Goal: Navigation & Orientation: Understand site structure

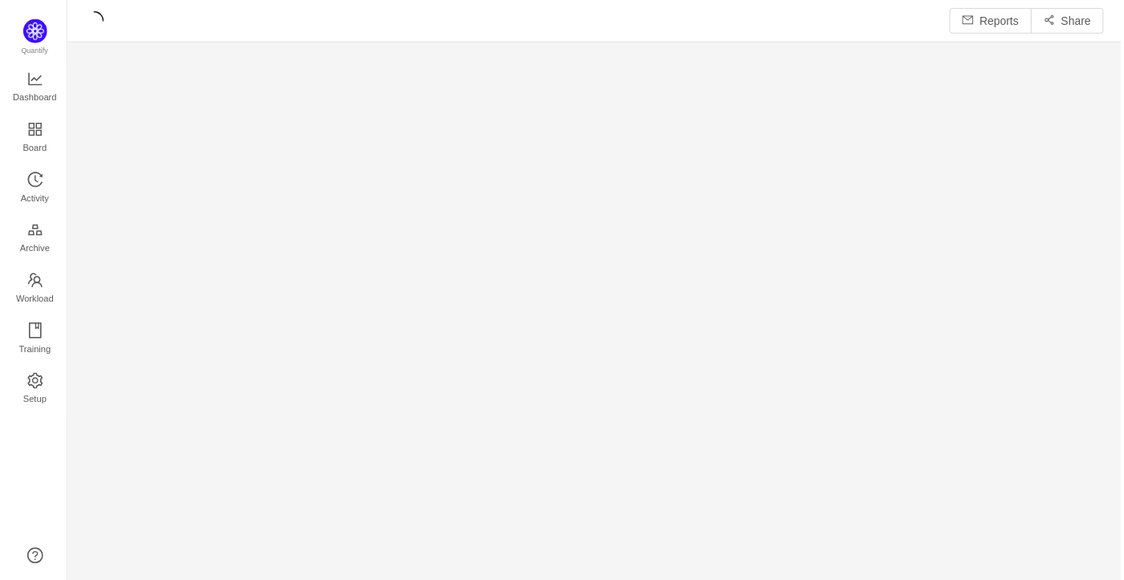
scroll to position [555, 1004]
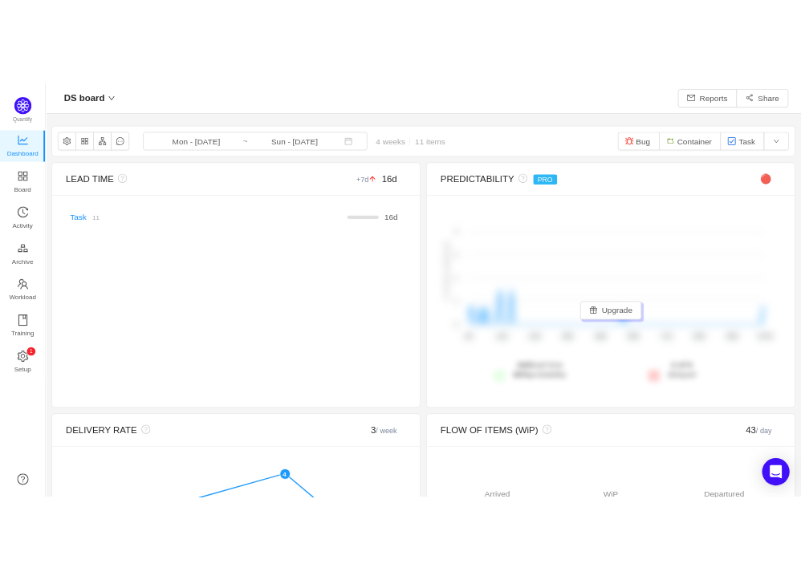
scroll to position [552, 696]
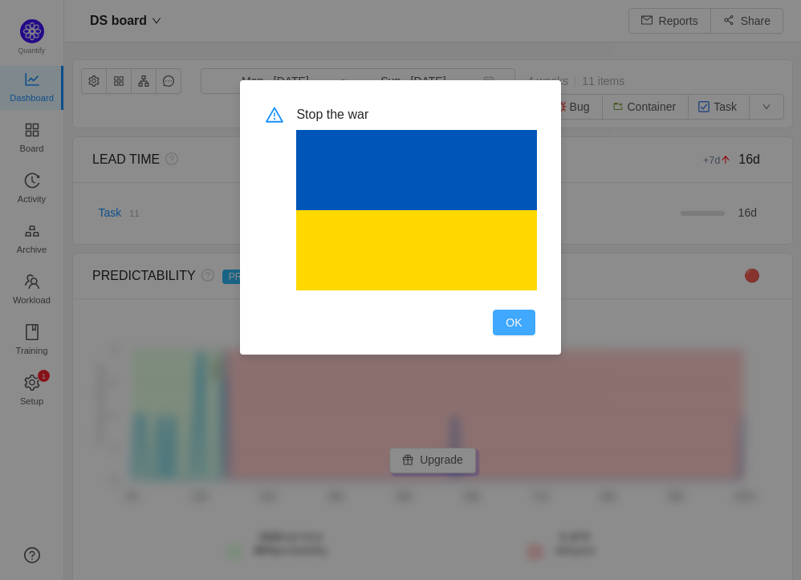
click at [530, 310] on button "OK" at bounding box center [514, 323] width 42 height 26
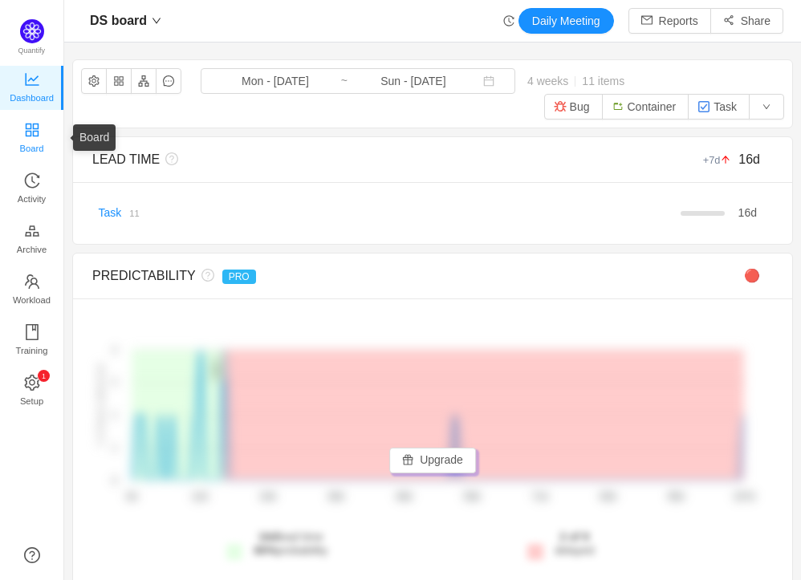
click at [28, 132] on span "Board" at bounding box center [32, 148] width 24 height 32
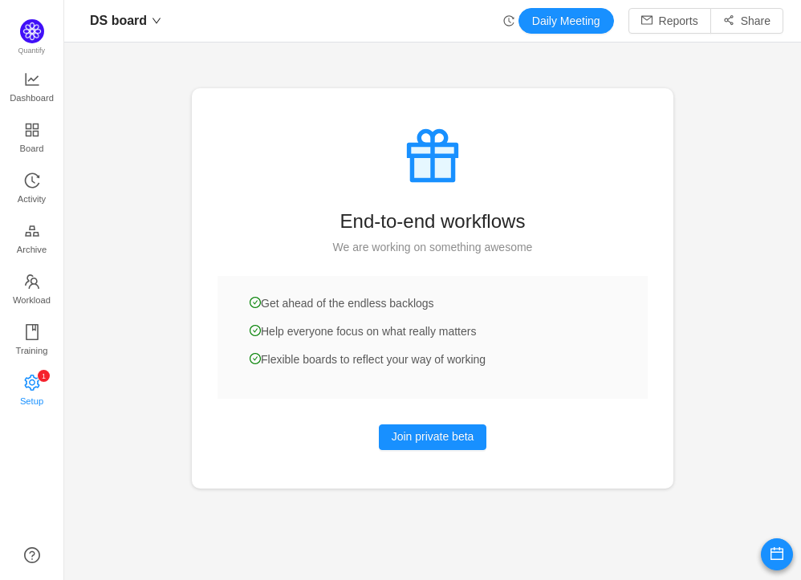
click at [45, 378] on p "1" at bounding box center [43, 376] width 4 height 12
click at [40, 329] on link "Training" at bounding box center [32, 341] width 16 height 32
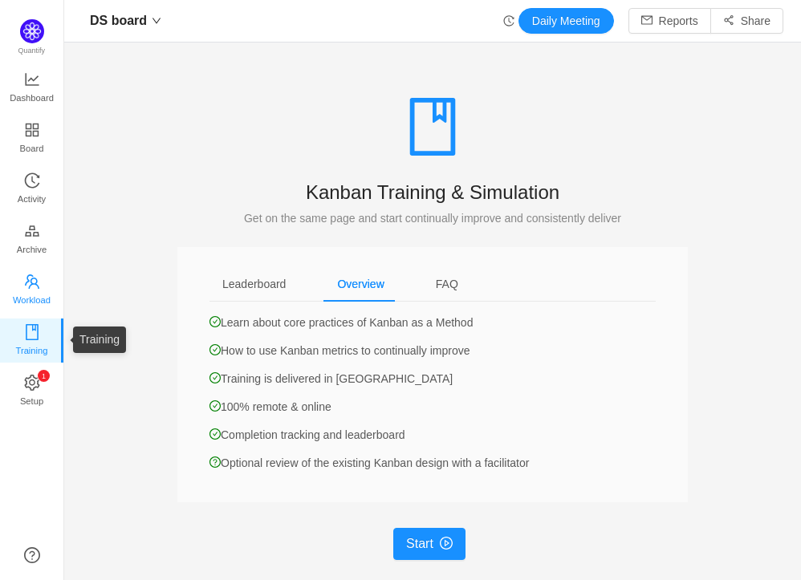
click at [30, 293] on span "Workload" at bounding box center [32, 300] width 38 height 32
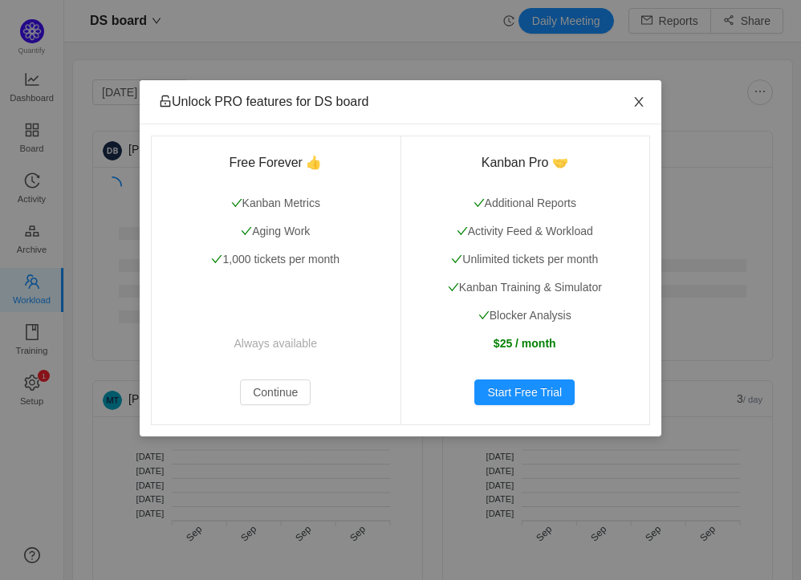
click at [643, 96] on span "Close" at bounding box center [638, 102] width 45 height 45
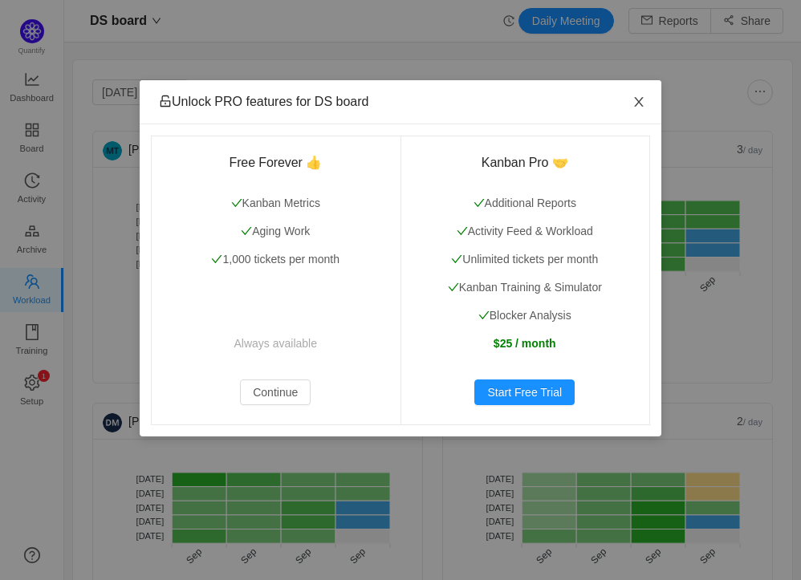
click at [651, 104] on span "Close" at bounding box center [638, 102] width 45 height 45
click at [639, 94] on span "Close" at bounding box center [638, 102] width 45 height 45
click at [299, 395] on button "Continue" at bounding box center [275, 393] width 71 height 26
click at [646, 100] on span "Close" at bounding box center [638, 102] width 45 height 45
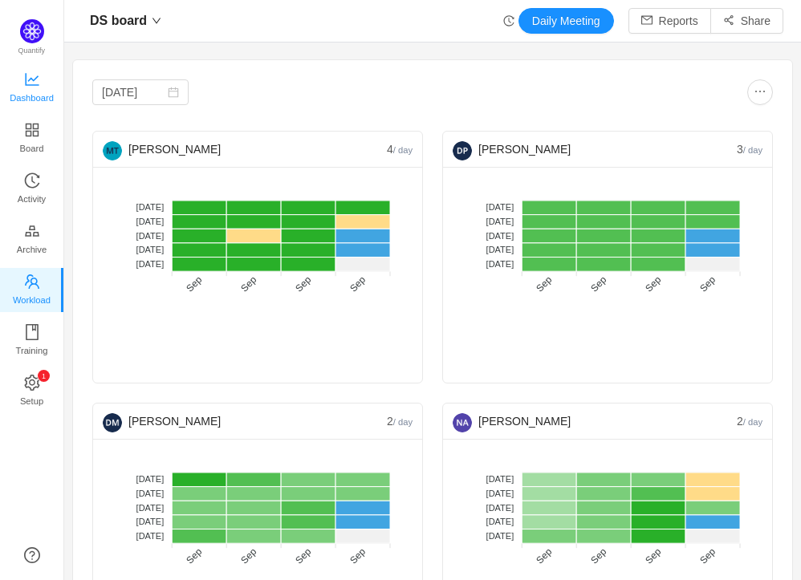
click at [32, 85] on span "Dashboard" at bounding box center [32, 98] width 44 height 32
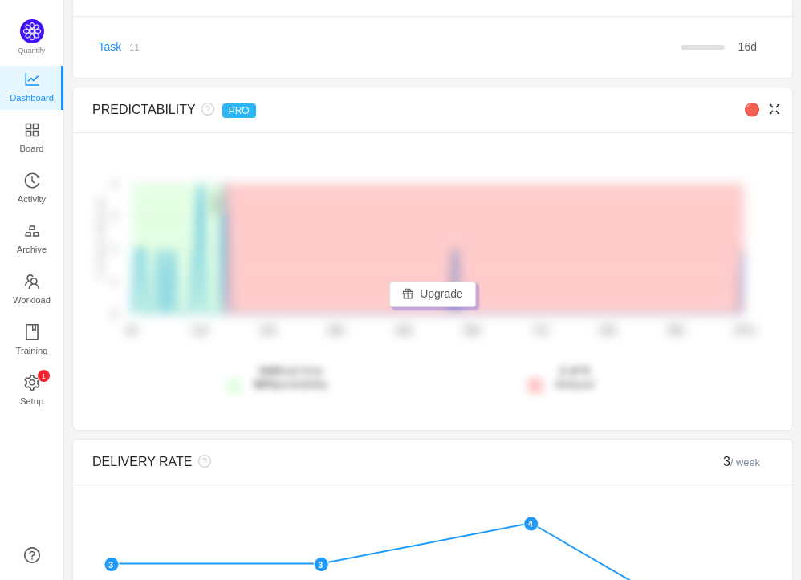
scroll to position [177, 0]
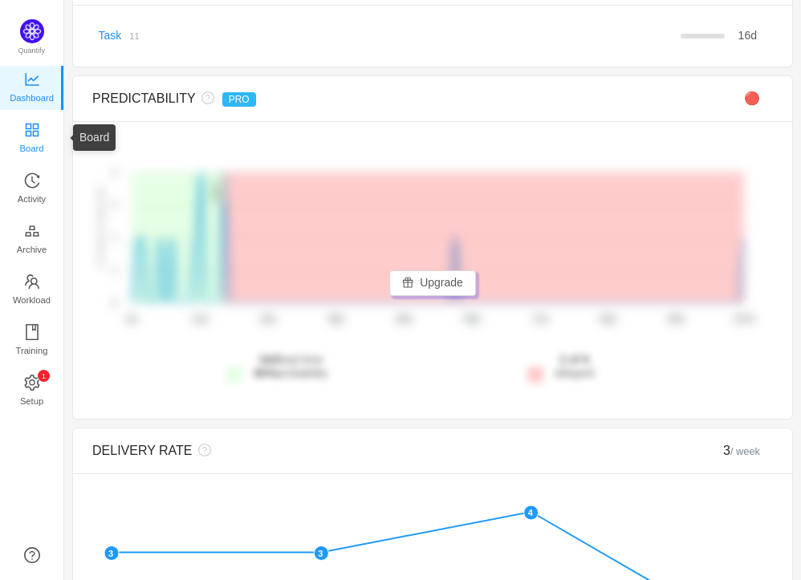
click at [27, 132] on span "Board" at bounding box center [32, 148] width 24 height 32
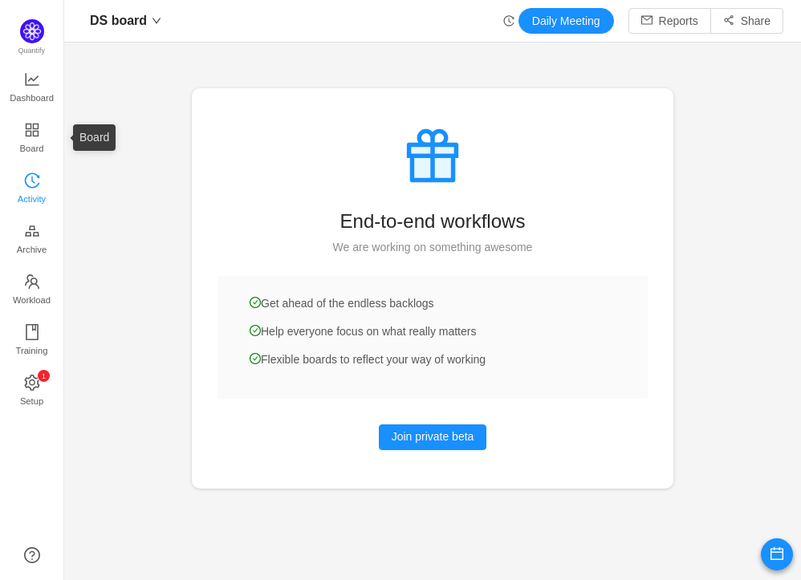
click at [31, 177] on icon "icon: history" at bounding box center [31, 180] width 15 height 15
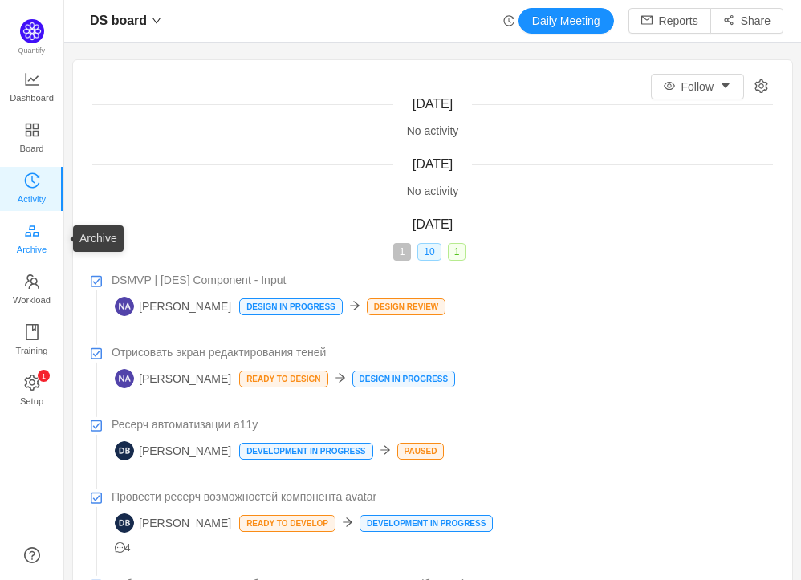
click at [36, 245] on span "Archive" at bounding box center [32, 250] width 30 height 32
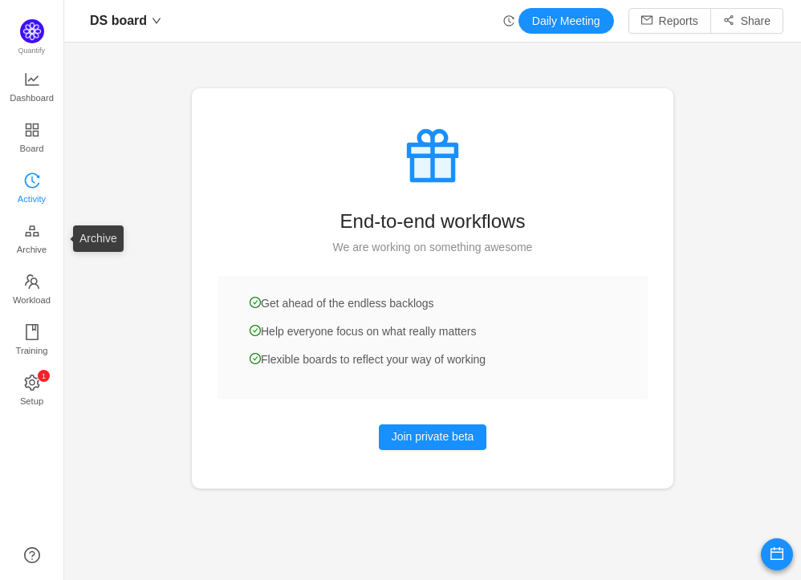
click at [29, 186] on span "Activity" at bounding box center [32, 199] width 28 height 32
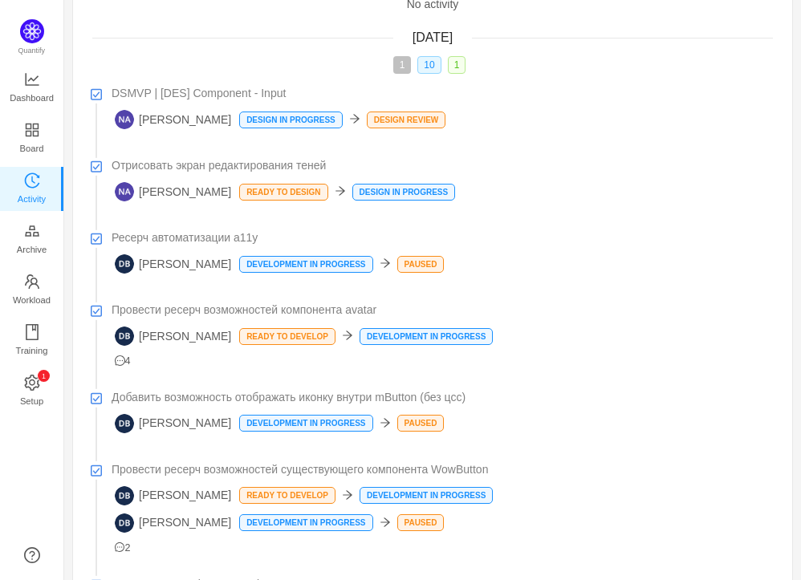
scroll to position [267, 0]
